Goal: Task Accomplishment & Management: Manage account settings

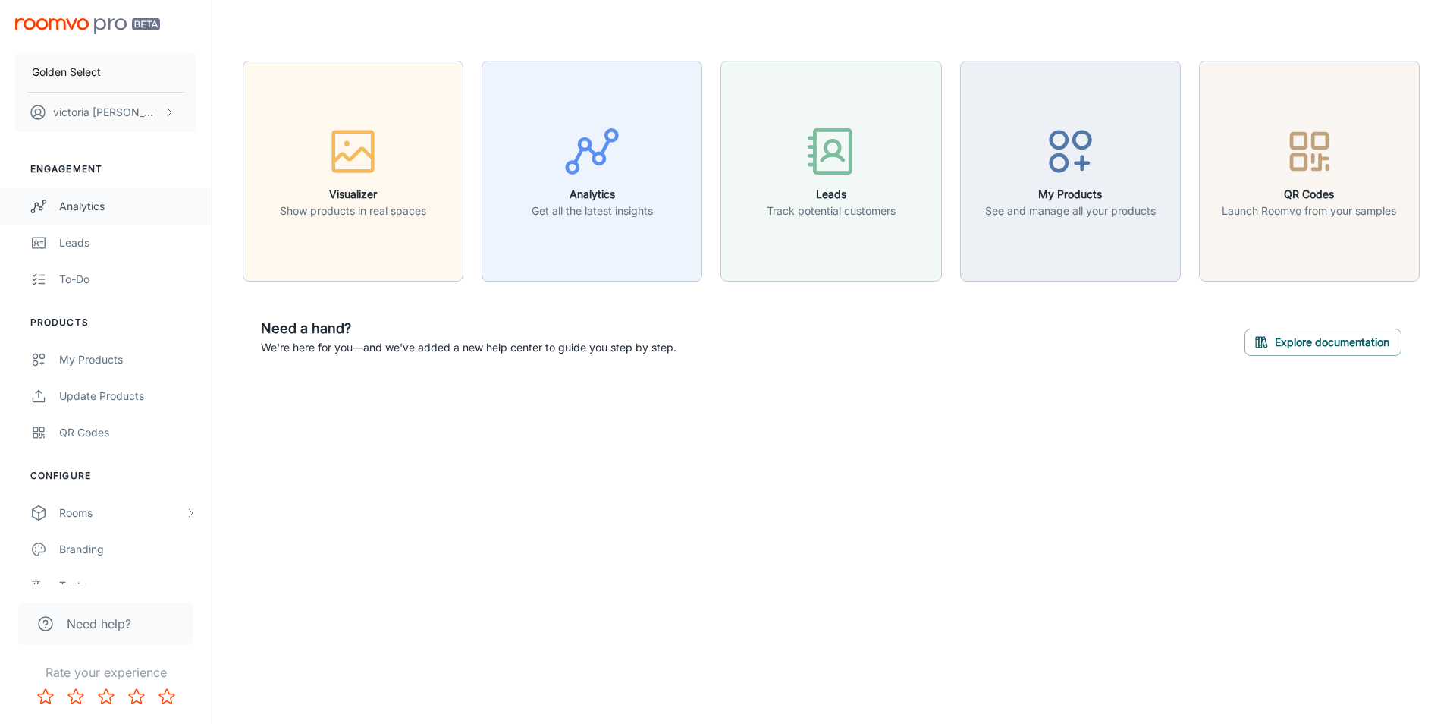
click at [137, 201] on div "Analytics" at bounding box center [127, 206] width 137 height 17
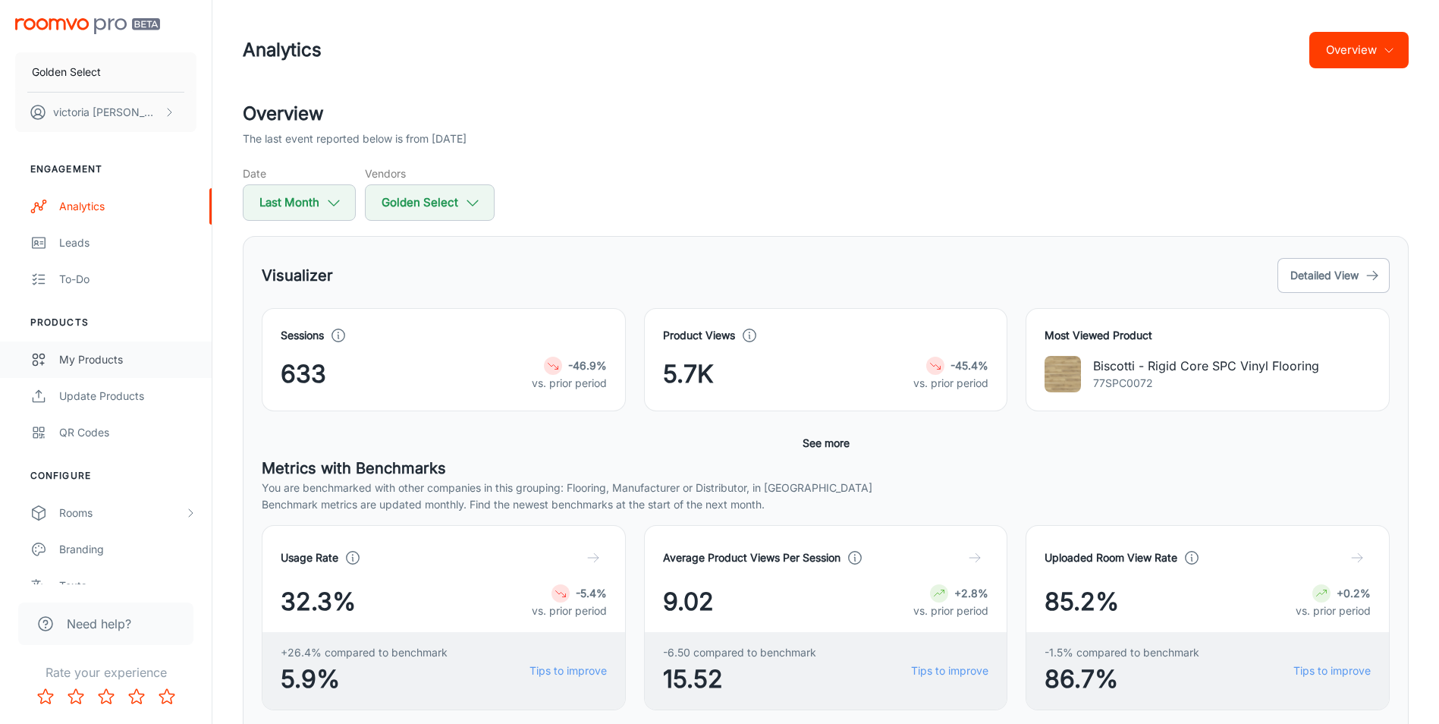
click at [119, 355] on div "My Products" at bounding box center [127, 359] width 137 height 17
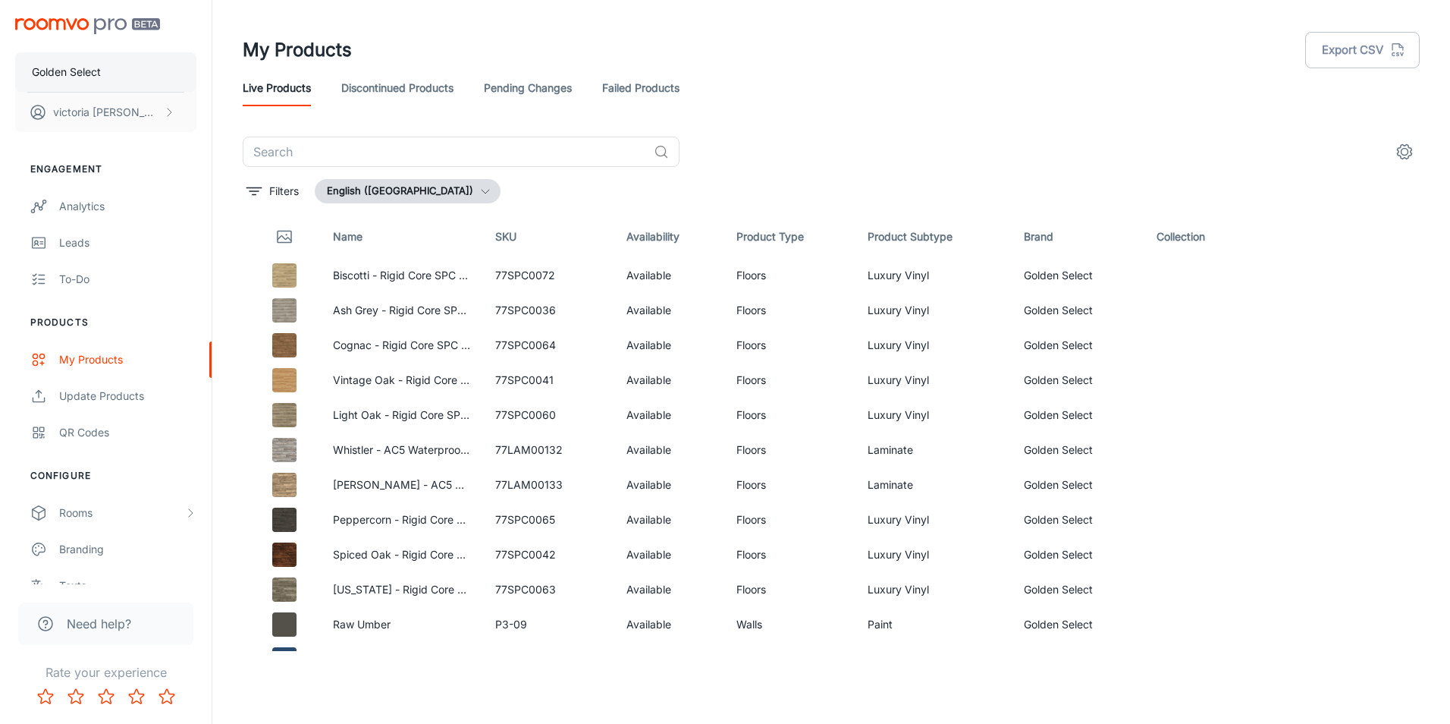
click at [99, 71] on p "Golden Select" at bounding box center [66, 72] width 69 height 17
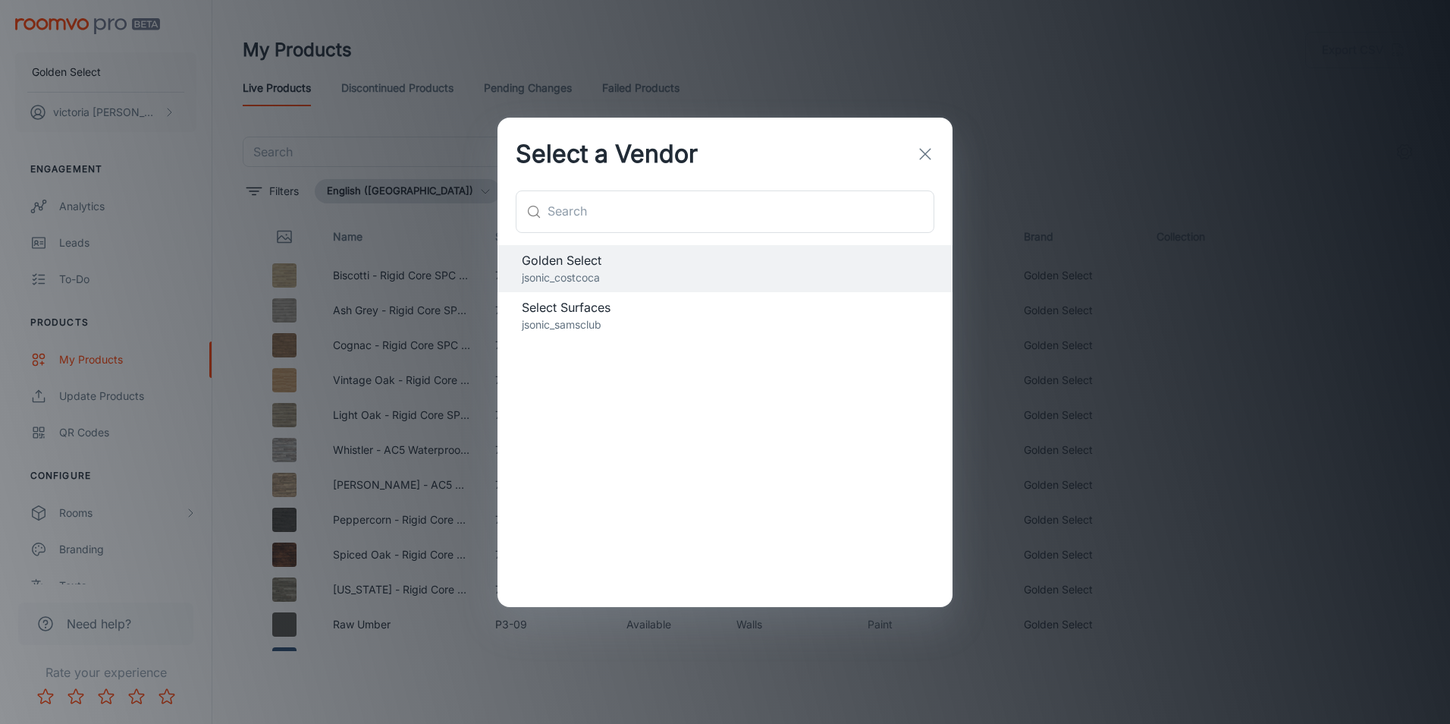
click at [604, 338] on div "Select Surfaces jsonic_samsclub" at bounding box center [725, 315] width 455 height 47
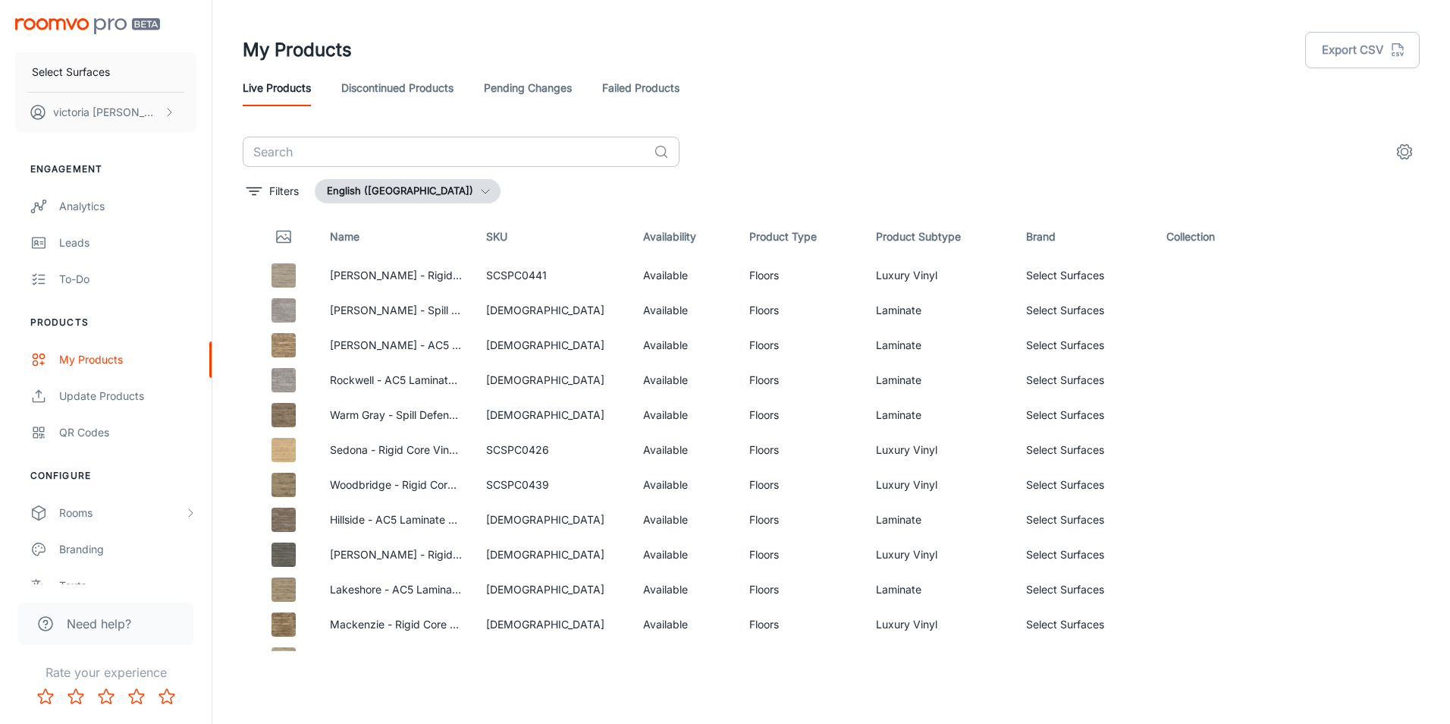
click at [492, 143] on input "text" at bounding box center [445, 152] width 405 height 30
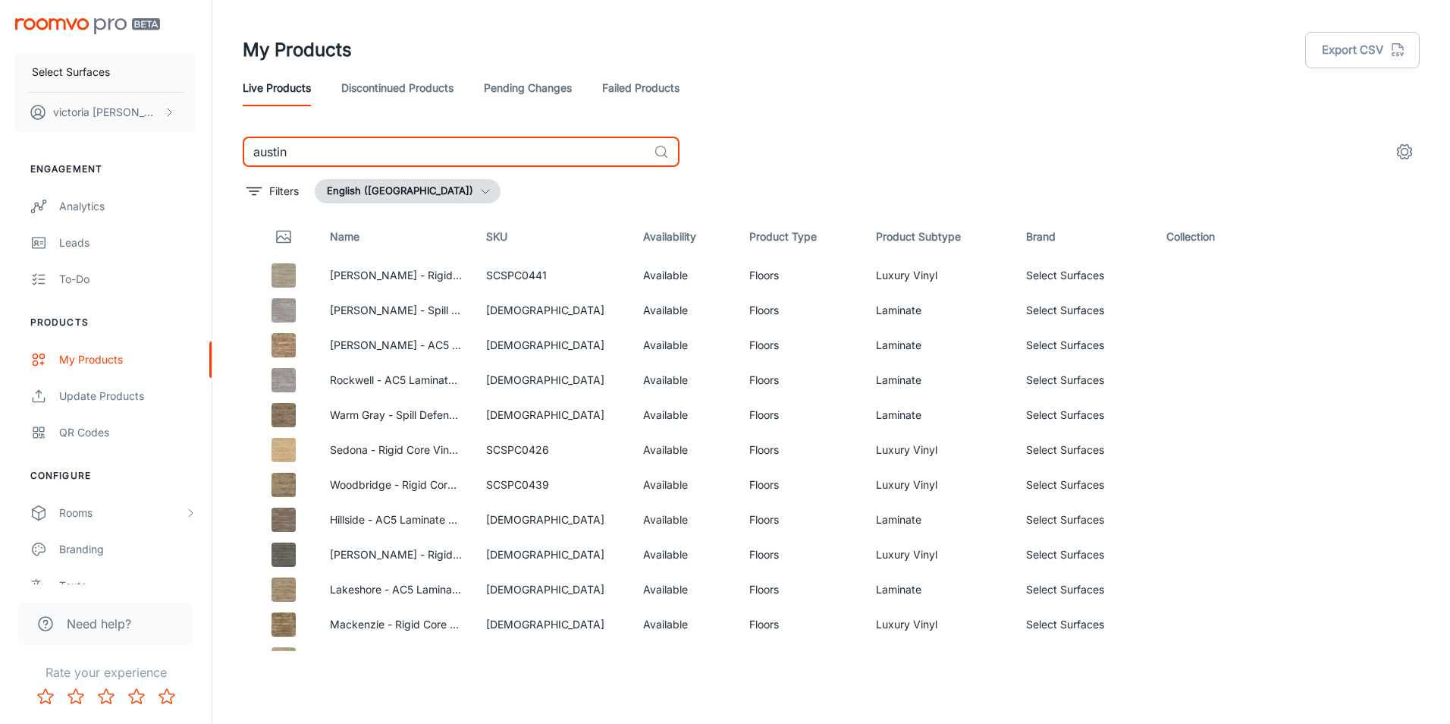
type input "austin"
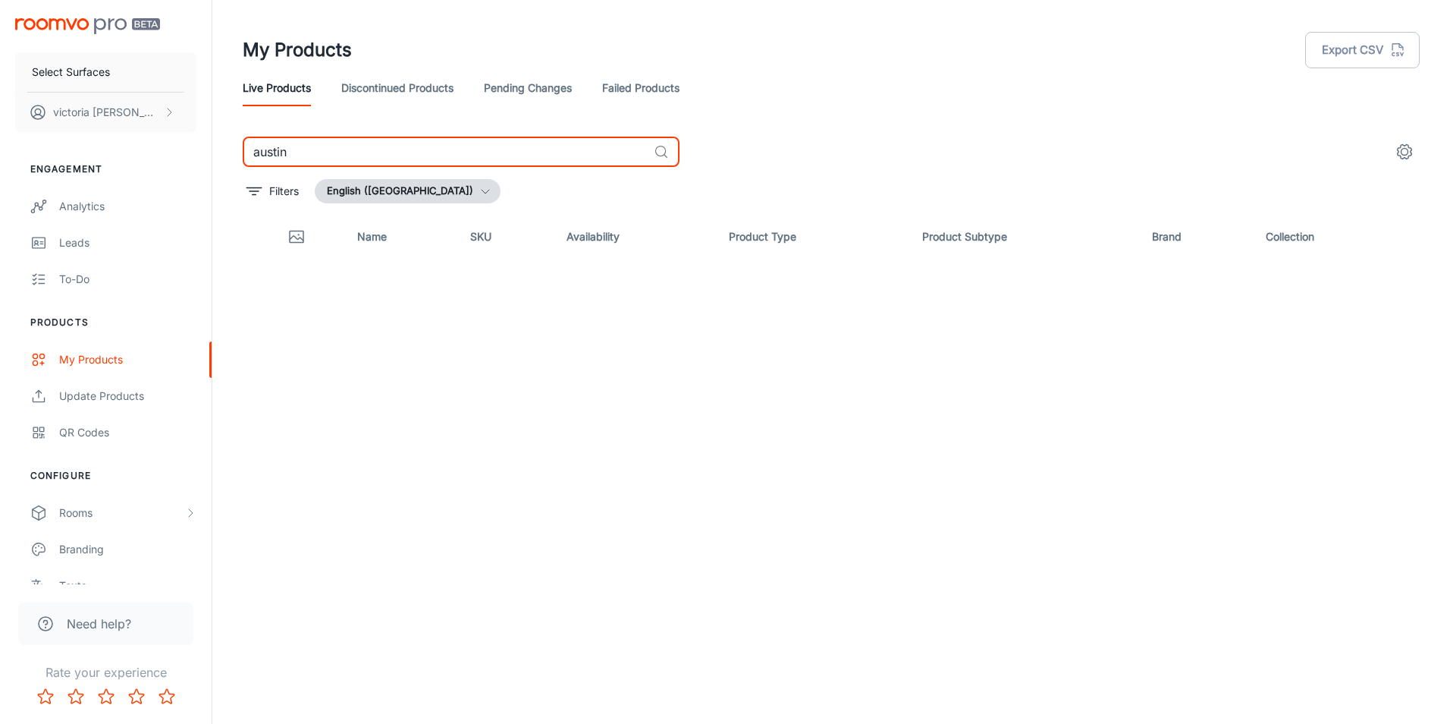
click at [379, 263] on div "Name SKU Availability Product Type Product Subtype Brand Collection" at bounding box center [831, 432] width 1177 height 435
